Goal: Obtain resource: Download file/media

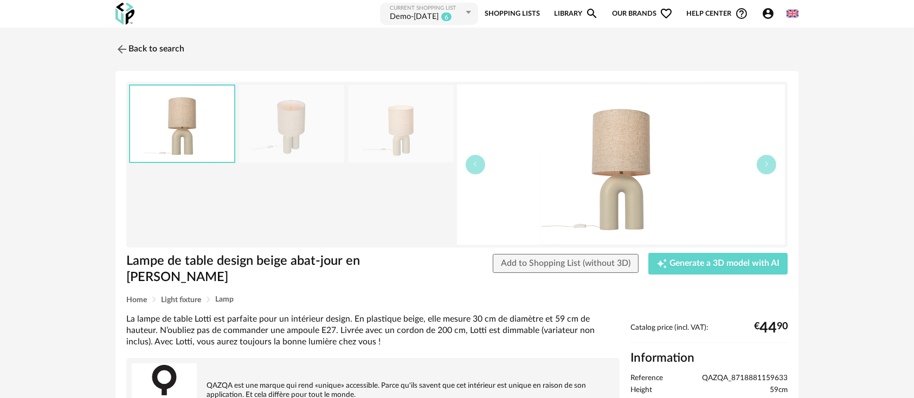
click at [458, 186] on img at bounding box center [621, 165] width 328 height 160
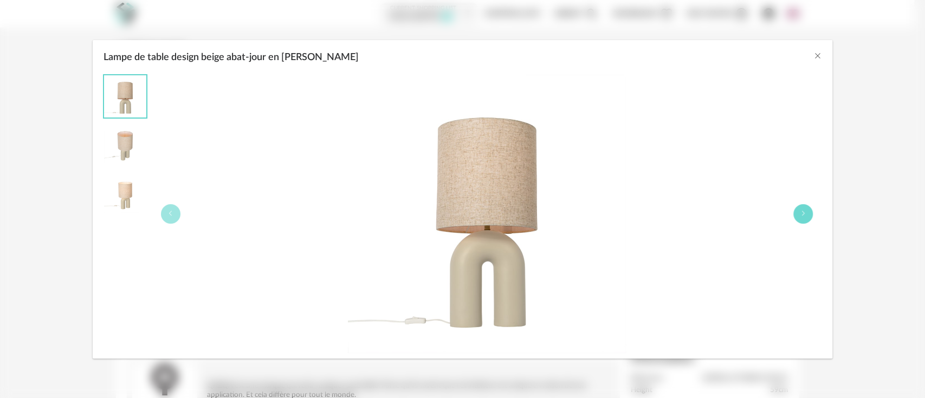
click at [805, 207] on button "Lampe de table design beige abat-jour en lin beige" at bounding box center [804, 214] width 20 height 20
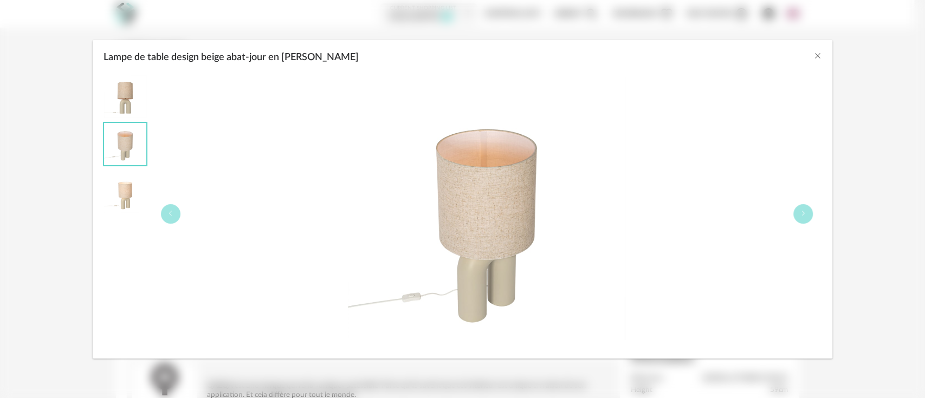
click at [782, 222] on div "Lampe de table design beige abat-jour en lin beige" at bounding box center [487, 214] width 670 height 279
click at [796, 210] on button "Lampe de table design beige abat-jour en lin beige" at bounding box center [804, 214] width 20 height 20
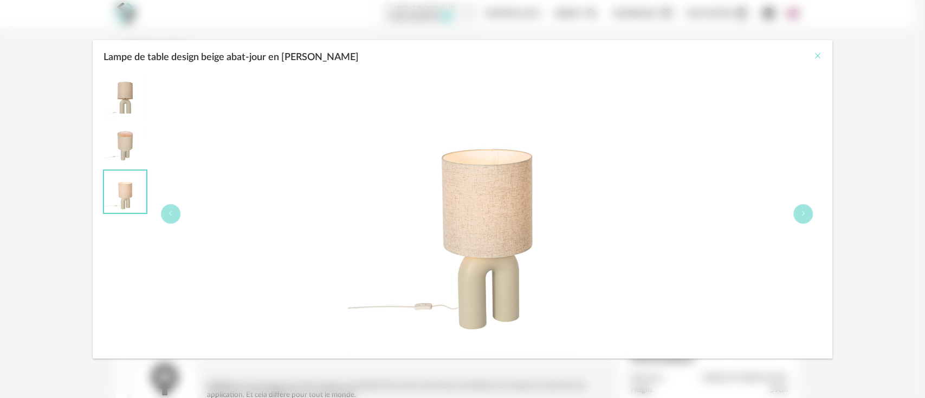
click at [818, 55] on icon "Close" at bounding box center [817, 56] width 9 height 9
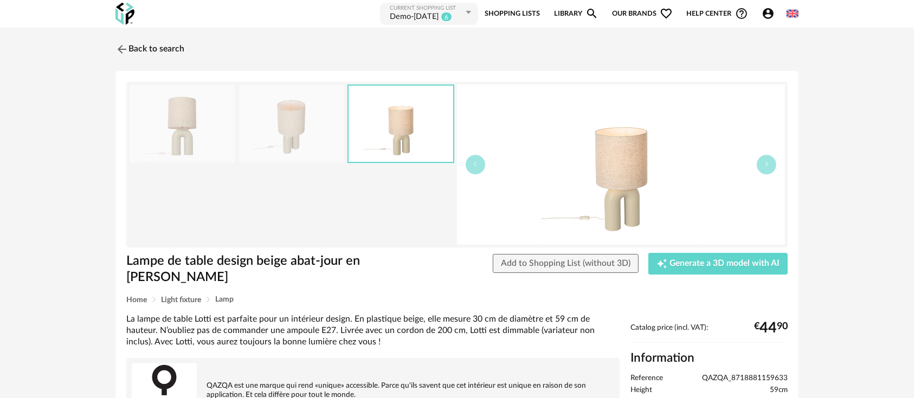
click at [713, 374] on span "QAZQA_8718881159633" at bounding box center [745, 379] width 86 height 10
copy ul "QAZQA_8718881159633"
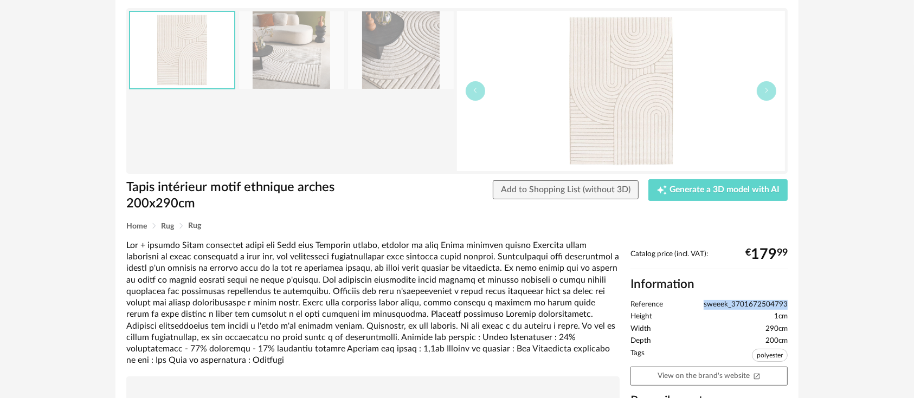
scroll to position [74, 0]
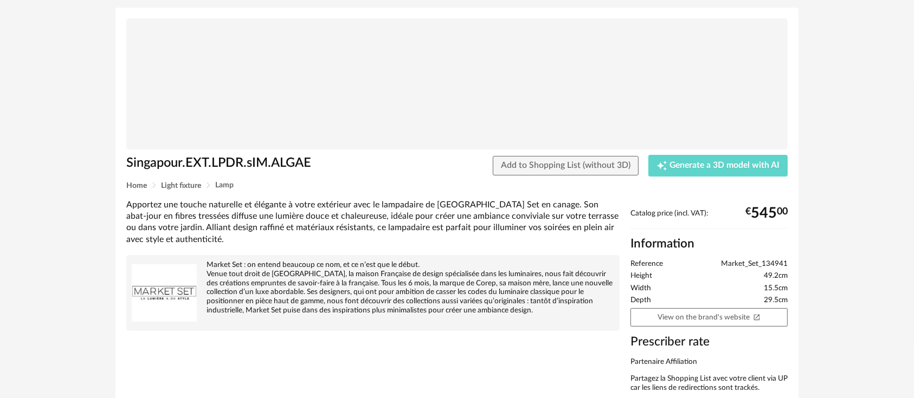
scroll to position [63, 0]
click at [664, 324] on link "View on the brand's website Open In New icon" at bounding box center [708, 318] width 157 height 19
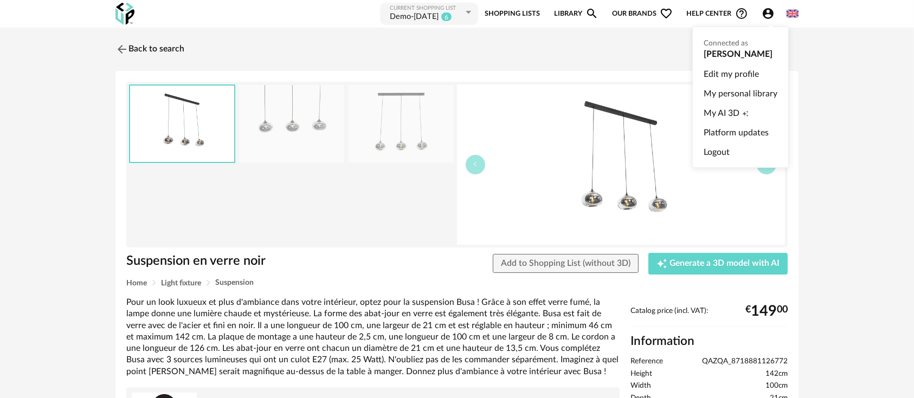
click at [773, 14] on icon "Account Circle icon" at bounding box center [768, 13] width 11 height 11
click at [711, 114] on span "My AI 3D" at bounding box center [722, 114] width 36 height 20
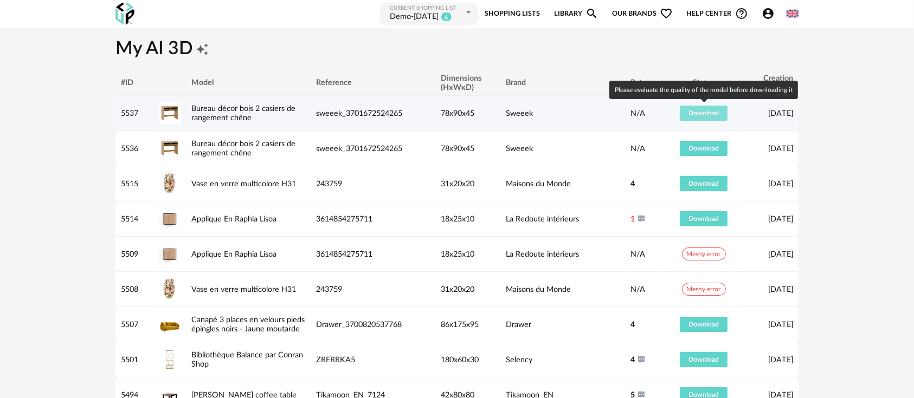
click at [694, 111] on span "Download" at bounding box center [703, 113] width 30 height 7
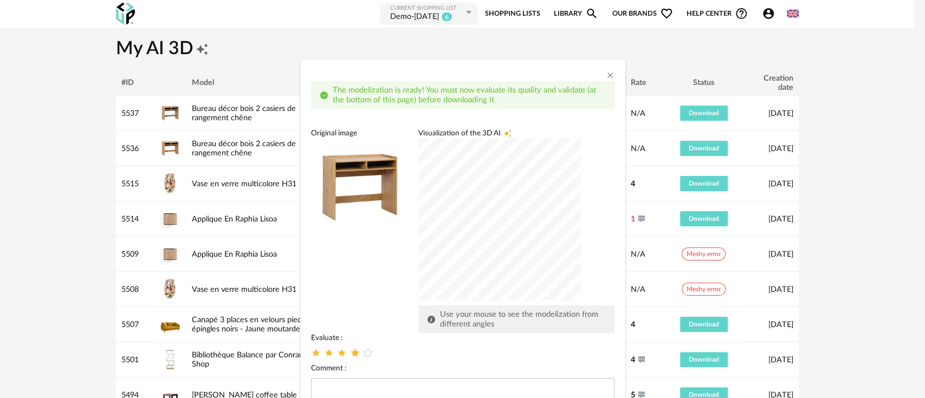
drag, startPoint x: 347, startPoint y: 351, endPoint x: 332, endPoint y: 297, distance: 56.8
drag, startPoint x: 332, startPoint y: 297, endPoint x: 346, endPoint y: 354, distance: 59.0
drag, startPoint x: 346, startPoint y: 354, endPoint x: 435, endPoint y: 371, distance: 91.0
drag, startPoint x: 435, startPoint y: 371, endPoint x: 347, endPoint y: 349, distance: 91.0
click at [350, 349] on icon "dialog" at bounding box center [355, 353] width 10 height 10
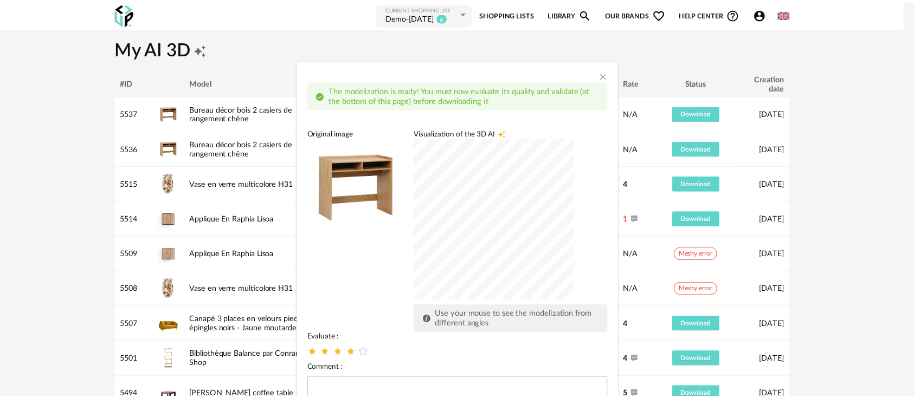
scroll to position [72, 0]
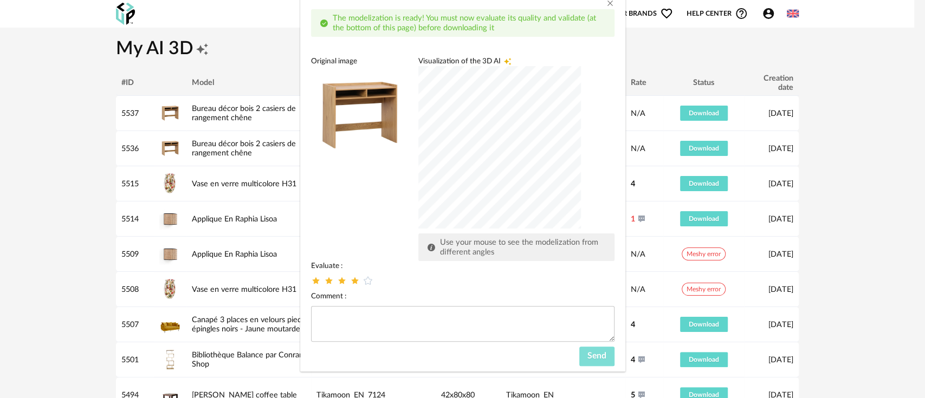
drag, startPoint x: 583, startPoint y: 355, endPoint x: 578, endPoint y: 349, distance: 7.7
click at [580, 349] on button "Send" at bounding box center [597, 357] width 35 height 20
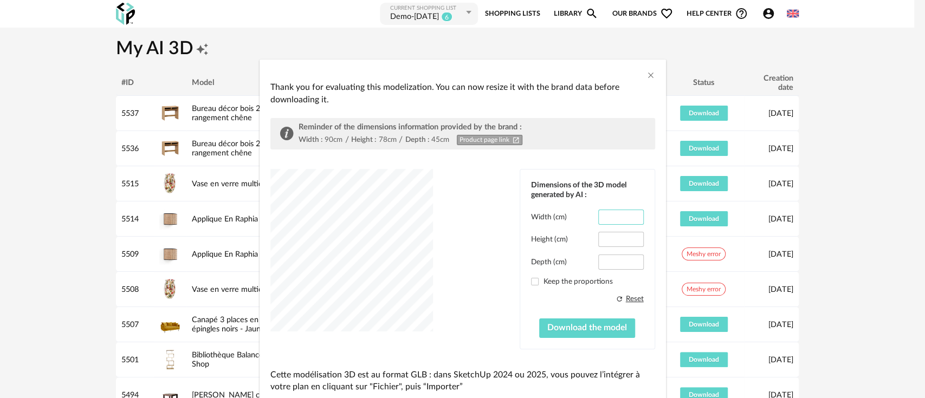
drag, startPoint x: 617, startPoint y: 210, endPoint x: 599, endPoint y: 213, distance: 18.0
click at [599, 213] on input "****" at bounding box center [621, 217] width 45 height 15
type input "**"
click at [612, 256] on input "****" at bounding box center [621, 262] width 45 height 15
type input "**"
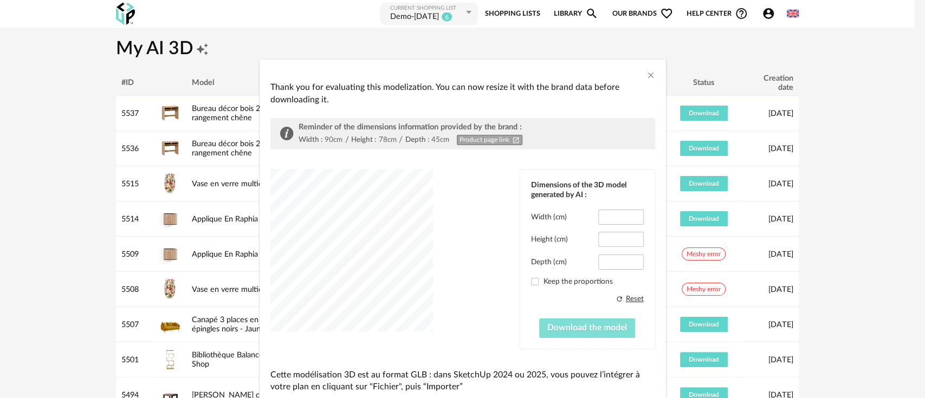
click at [548, 330] on span "Download the model" at bounding box center [588, 328] width 80 height 9
